Goal: Information Seeking & Learning: Learn about a topic

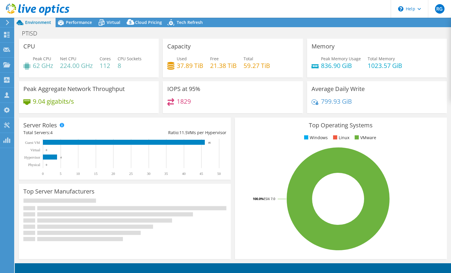
select select "USEast"
select select "USD"
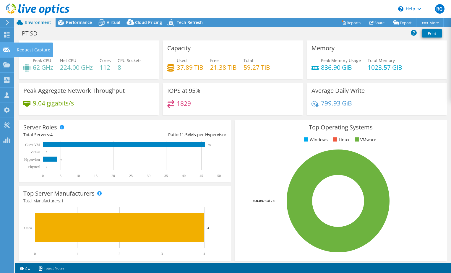
click at [4, 50] on use at bounding box center [6, 49] width 7 height 4
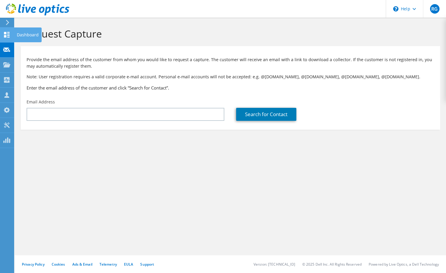
click at [5, 34] on use at bounding box center [7, 35] width 6 height 6
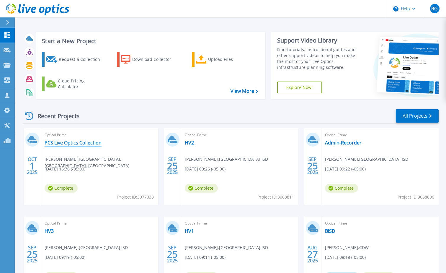
click at [74, 141] on link "PCS Live Optics Collection" at bounding box center [73, 143] width 57 height 6
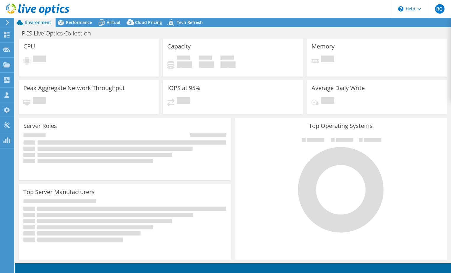
select select "USD"
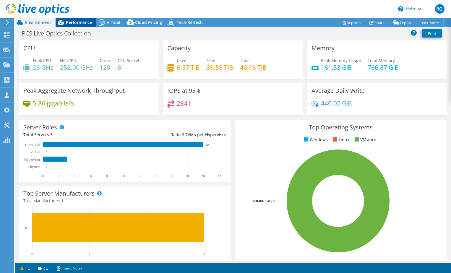
click at [83, 25] on span "Performance" at bounding box center [79, 22] width 26 height 6
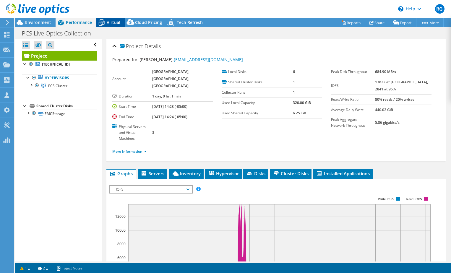
click at [113, 23] on span "Virtual" at bounding box center [114, 22] width 14 height 6
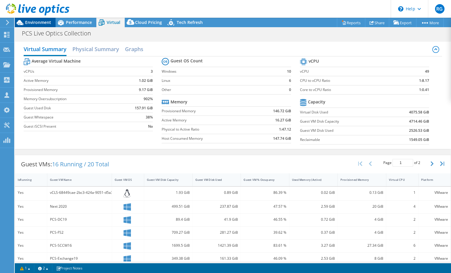
click at [38, 21] on span "Environment" at bounding box center [38, 22] width 26 height 6
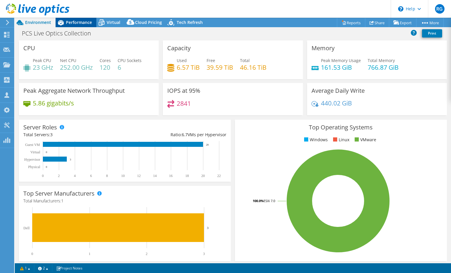
click at [79, 22] on span "Performance" at bounding box center [79, 22] width 26 height 6
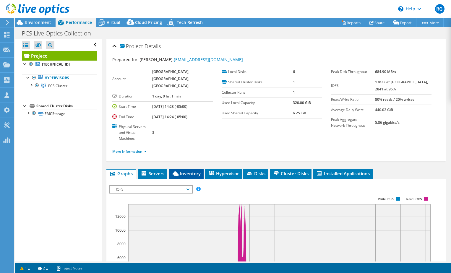
click at [185, 170] on span "Inventory" at bounding box center [186, 173] width 29 height 6
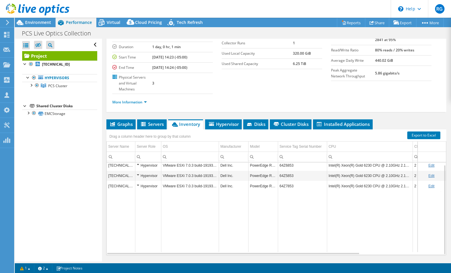
scroll to position [52, 0]
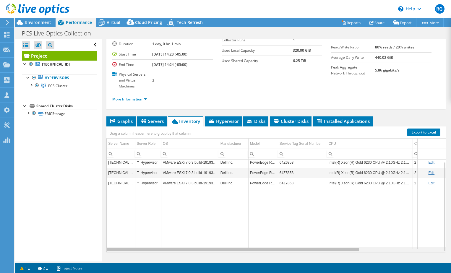
drag, startPoint x: 350, startPoint y: 237, endPoint x: 359, endPoint y: 238, distance: 8.3
click at [359, 248] on div "Data grid" at bounding box center [233, 249] width 252 height 3
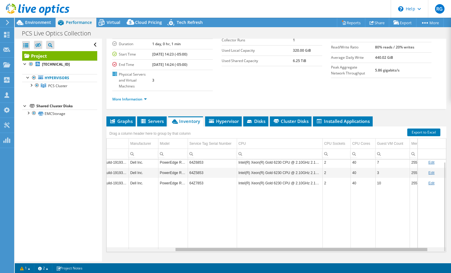
scroll to position [0, 95]
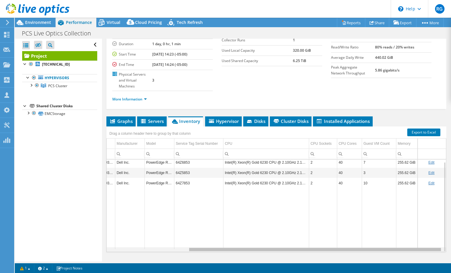
drag, startPoint x: 355, startPoint y: 235, endPoint x: 417, endPoint y: 236, distance: 61.7
click at [417, 236] on body "RG Partner Team Member RENDELL GREEN rendell.green@cdw.com CDW My Profile Log O…" at bounding box center [225, 136] width 451 height 273
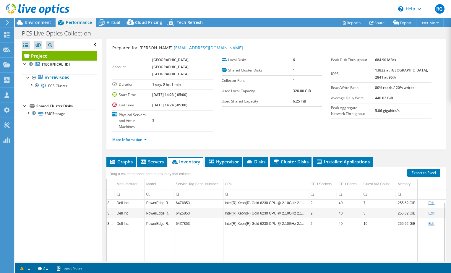
scroll to position [0, 0]
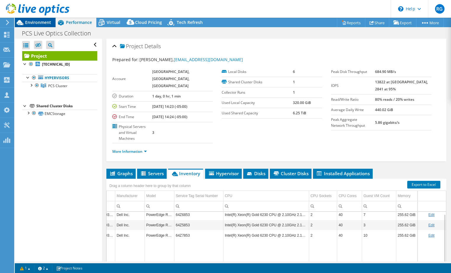
click at [44, 23] on span "Environment" at bounding box center [38, 22] width 26 height 6
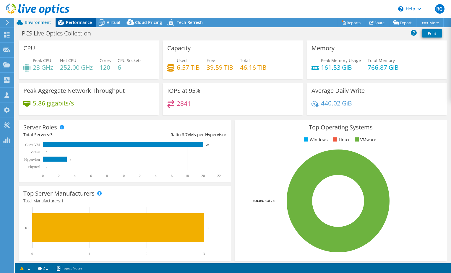
click at [74, 21] on span "Performance" at bounding box center [79, 22] width 26 height 6
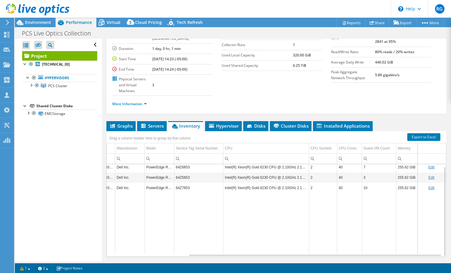
scroll to position [52, 0]
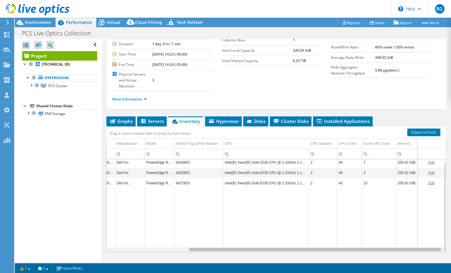
drag, startPoint x: 240, startPoint y: 236, endPoint x: 189, endPoint y: 231, distance: 51.3
click at [189, 231] on div "10.1.100.202 Hypervisor VMware ESXi 7.0.3 build-19193900 Dell Inc. PowerEdge R7…" at bounding box center [276, 205] width 339 height 92
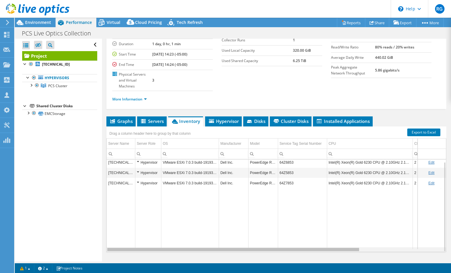
drag, startPoint x: 230, startPoint y: 237, endPoint x: 277, endPoint y: 237, distance: 46.7
click at [277, 237] on body "RG Partner Team Member RENDELL GREEN rendell.green@cdw.com CDW My Profile Log O…" at bounding box center [225, 136] width 451 height 273
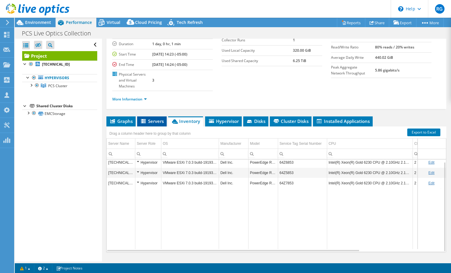
click at [151, 118] on span "Servers" at bounding box center [152, 121] width 24 height 6
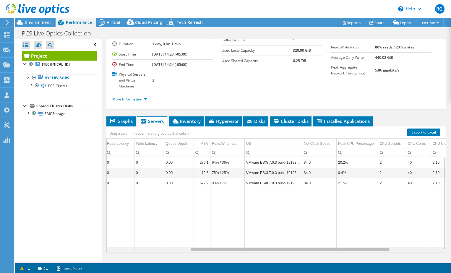
scroll to position [0, 140]
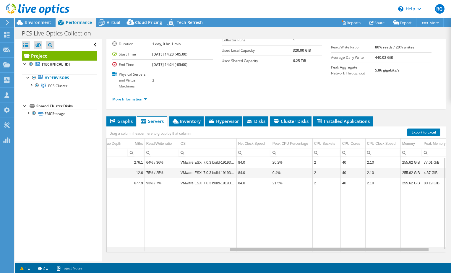
drag, startPoint x: 302, startPoint y: 237, endPoint x: 429, endPoint y: 237, distance: 126.4
click at [429, 237] on body "RG Partner Team Member RENDELL GREEN rendell.green@cdw.com CDW My Profile Log O…" at bounding box center [225, 136] width 451 height 273
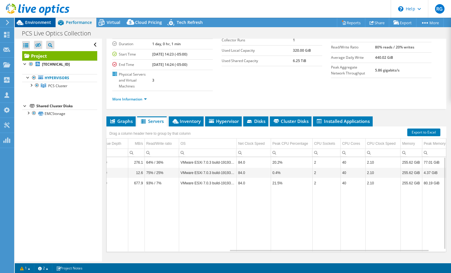
click at [35, 22] on span "Environment" at bounding box center [38, 22] width 26 height 6
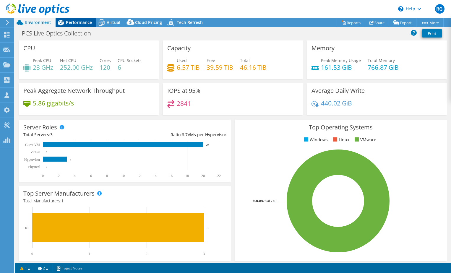
click at [78, 23] on span "Performance" at bounding box center [79, 22] width 26 height 6
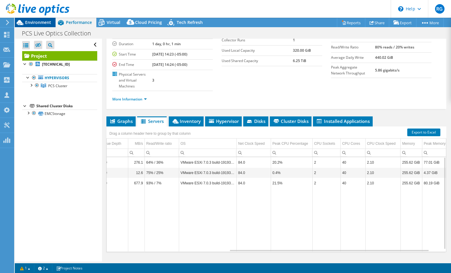
click at [40, 22] on span "Environment" at bounding box center [38, 22] width 26 height 6
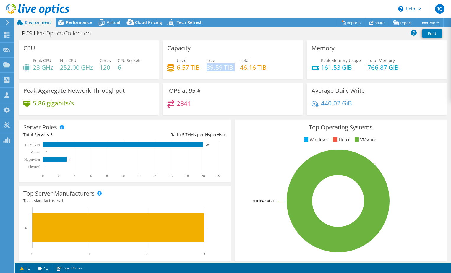
drag, startPoint x: 205, startPoint y: 66, endPoint x: 233, endPoint y: 70, distance: 28.3
click at [233, 70] on div "Used 6.57 TiB Free 39.59 TiB Total 46.16 TiB" at bounding box center [232, 66] width 131 height 19
click at [69, 23] on span "Performance" at bounding box center [79, 22] width 26 height 6
